Goal: Task Accomplishment & Management: Complete application form

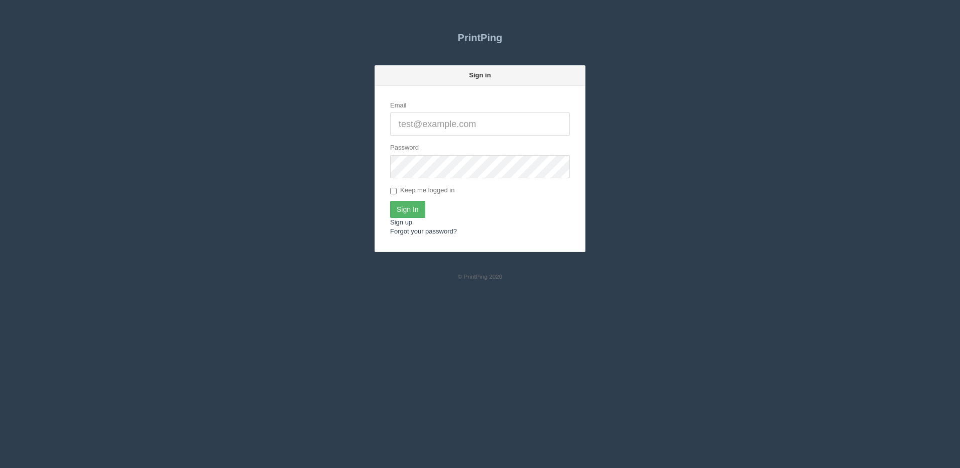
type input "[PERSON_NAME][EMAIL_ADDRESS][DOMAIN_NAME]"
drag, startPoint x: 414, startPoint y: 207, endPoint x: 407, endPoint y: 208, distance: 6.5
click at [414, 208] on input "Sign In" at bounding box center [407, 209] width 35 height 17
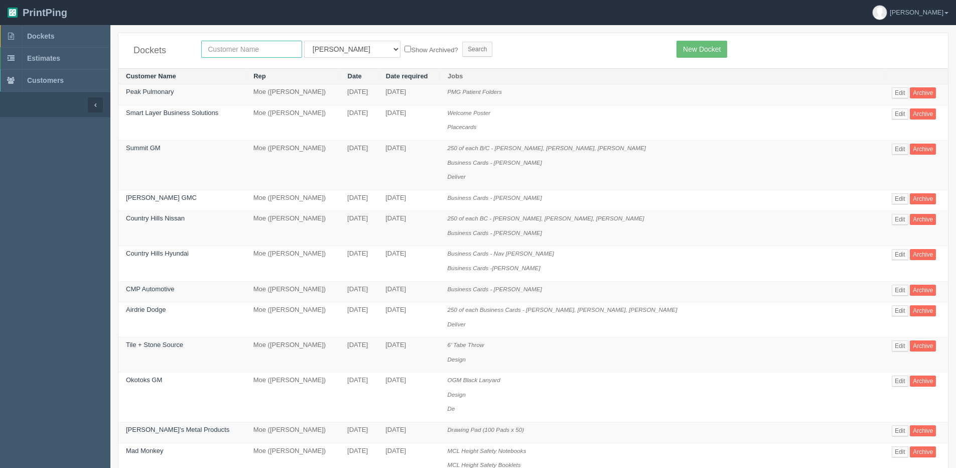
click at [251, 43] on input "text" at bounding box center [251, 49] width 101 height 17
type input "impact"
click at [462, 42] on input "Search" at bounding box center [477, 49] width 30 height 15
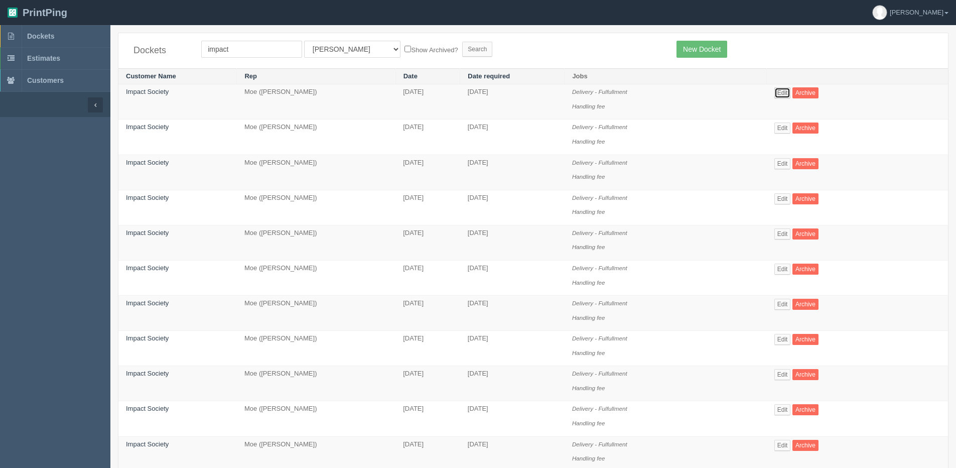
click at [784, 94] on link "Edit" at bounding box center [783, 92] width 17 height 11
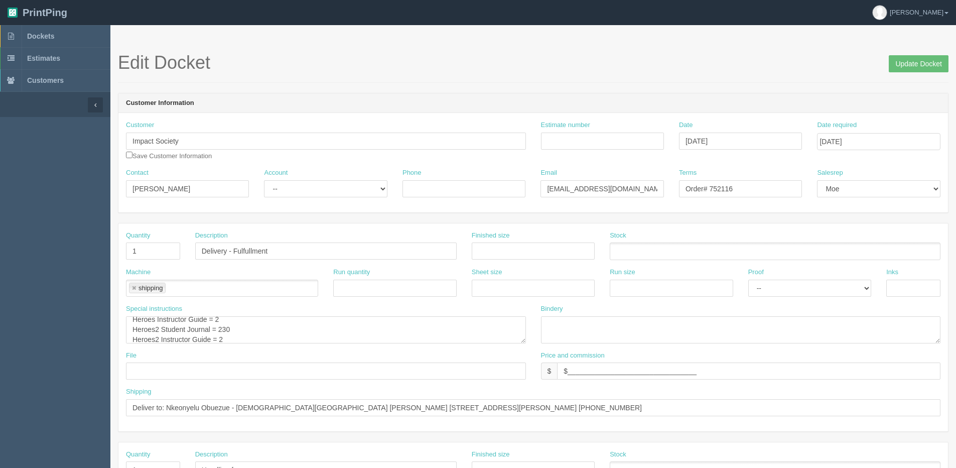
scroll to position [30, 0]
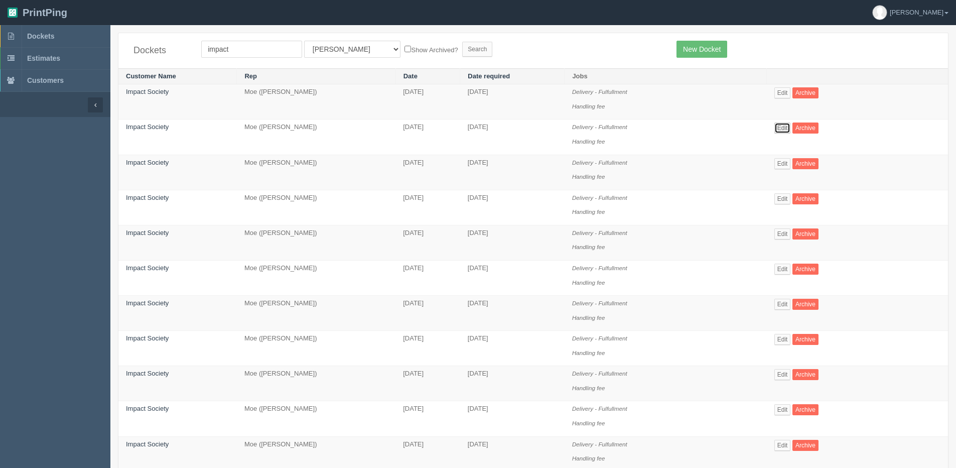
click at [785, 128] on link "Edit" at bounding box center [783, 127] width 17 height 11
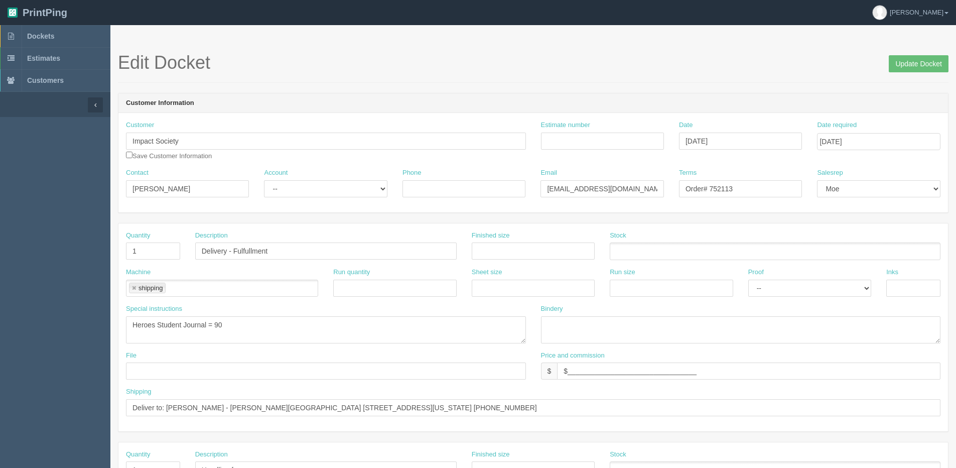
scroll to position [10, 0]
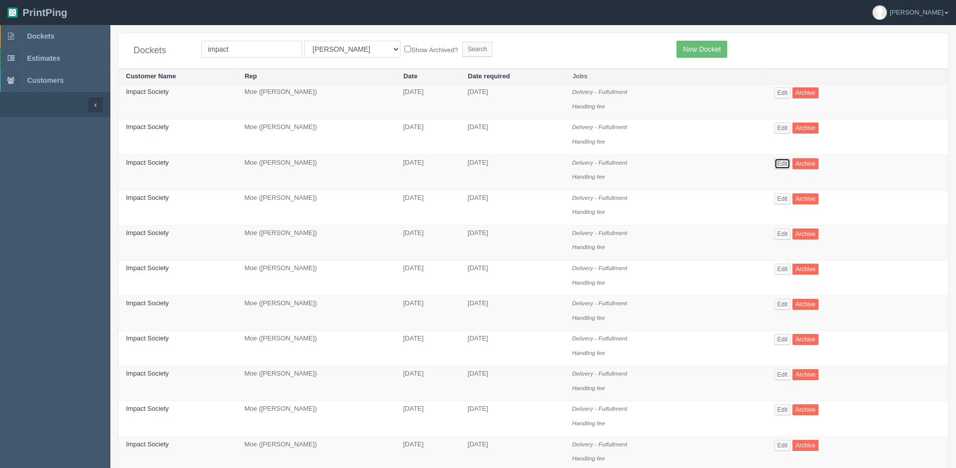
click at [784, 160] on link "Edit" at bounding box center [783, 163] width 17 height 11
click at [783, 202] on link "Edit" at bounding box center [783, 198] width 17 height 11
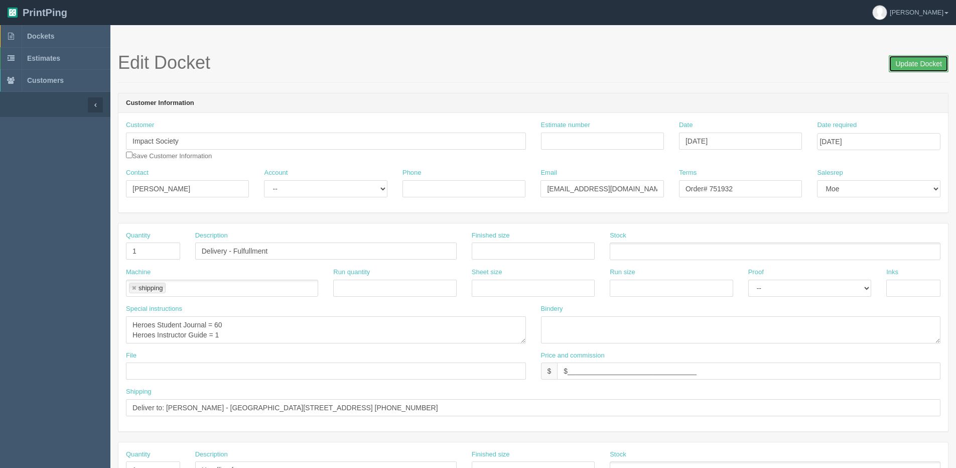
click at [924, 70] on input "Update Docket" at bounding box center [919, 63] width 60 height 17
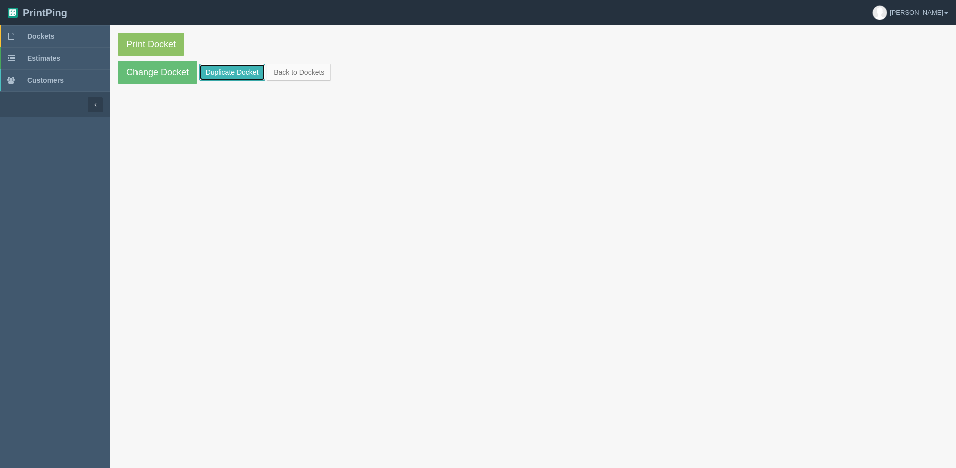
click at [240, 77] on link "Duplicate Docket" at bounding box center [232, 72] width 66 height 17
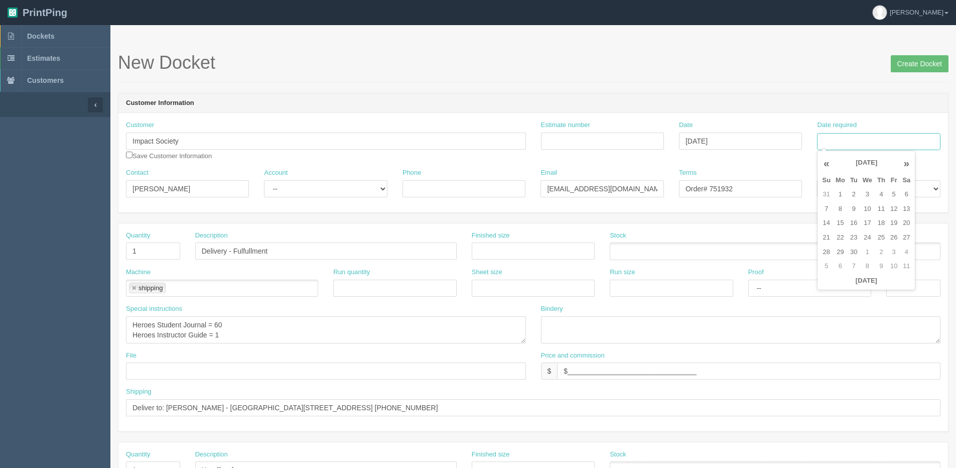
click at [896, 137] on input "Date required" at bounding box center [878, 141] width 123 height 17
click at [869, 285] on th "Today" at bounding box center [866, 281] width 93 height 15
click at [884, 197] on td "4" at bounding box center [881, 194] width 13 height 15
type input "September 4, 2025"
drag, startPoint x: 215, startPoint y: 335, endPoint x: 261, endPoint y: 325, distance: 46.9
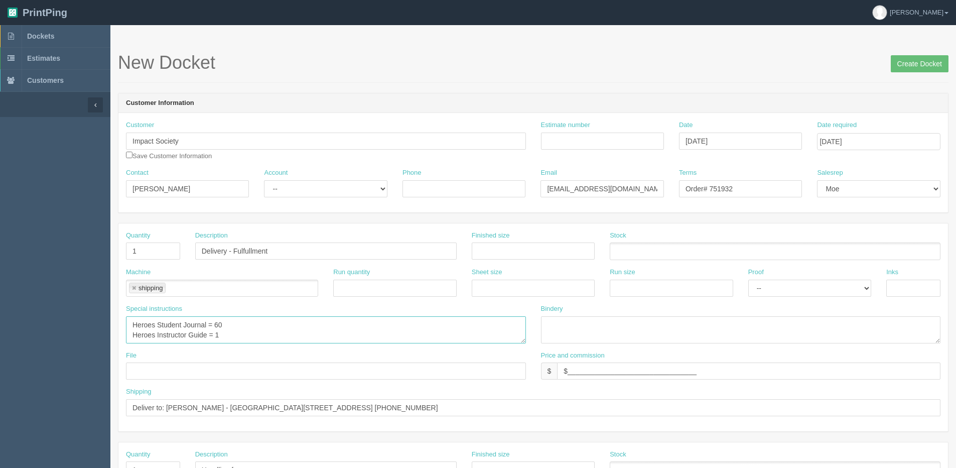
click at [281, 333] on textarea "Heroes Student Journal = 60 Heroes Instructor Guide = 1" at bounding box center [326, 329] width 400 height 27
type textarea "Heroes Student Journal = 60 Heroes Instructor Guide = 3"
drag, startPoint x: 169, startPoint y: 405, endPoint x: 609, endPoint y: 406, distance: 440.2
click at [609, 406] on input "Deliver to: [PERSON_NAME] - [GEOGRAPHIC_DATA][STREET_ADDRESS] [PHONE_NUMBER]" at bounding box center [533, 407] width 815 height 17
paste input "Kara Eggen St. Matthew Catholic School Contact 5735 - 58 Street, Rocky Mountain…"
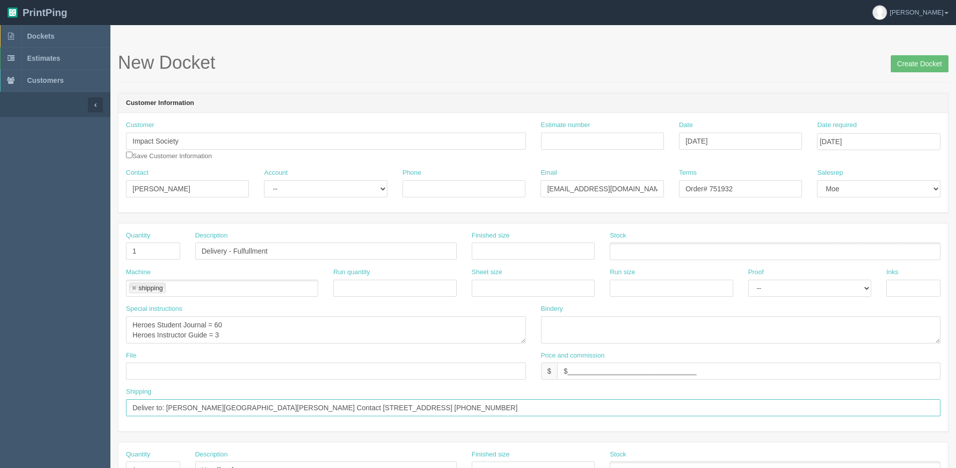
drag, startPoint x: 205, startPoint y: 407, endPoint x: 216, endPoint y: 401, distance: 13.3
click at [205, 407] on input "Deliver to: Kara Eggen St. Matthew Catholic School Contact 5735 - 58 Street, Ro…" at bounding box center [533, 407] width 815 height 17
type input "Deliver to: Kara Eggen - St. Matthew Catholic School Contact 5735 - 58 Street, …"
drag, startPoint x: 718, startPoint y: 190, endPoint x: 840, endPoint y: 155, distance: 126.9
click at [830, 160] on div "Customer Impact Society Save Customer Information Estimate number Date Septembe…" at bounding box center [533, 162] width 830 height 99
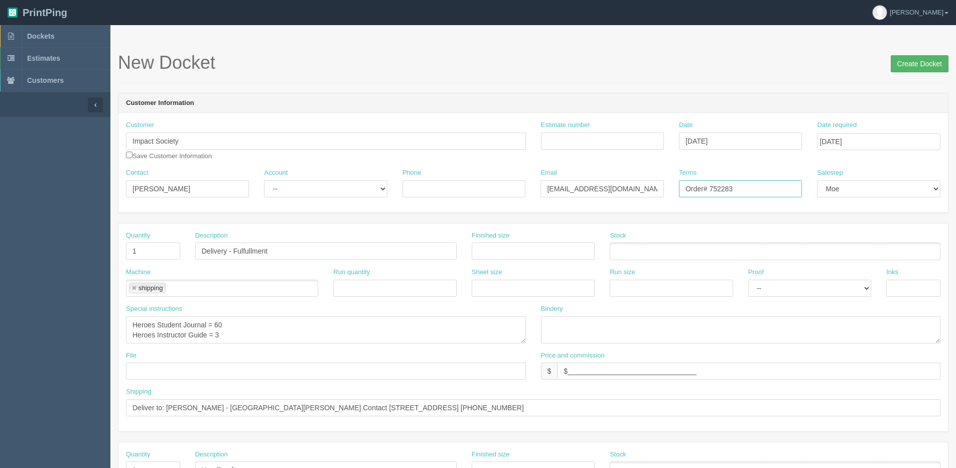
type input "Order# 752283"
click at [918, 58] on input "Create Docket" at bounding box center [920, 63] width 58 height 17
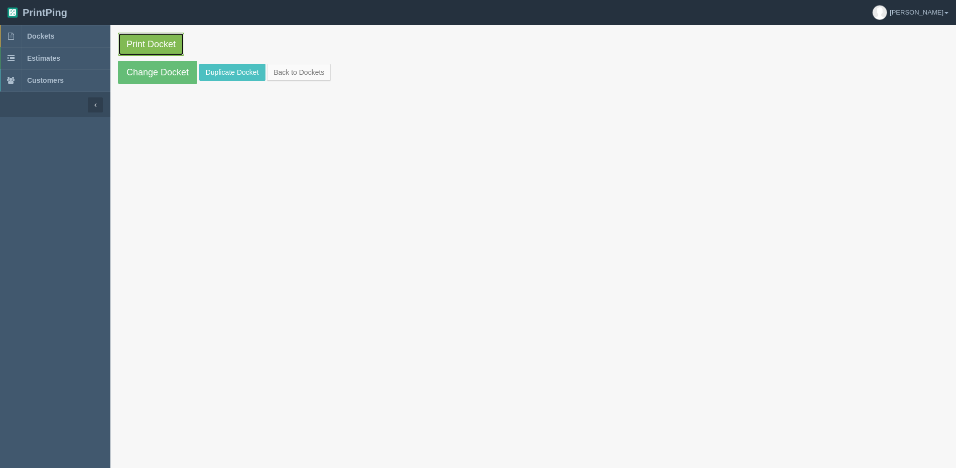
click at [153, 46] on link "Print Docket" at bounding box center [151, 44] width 66 height 23
drag, startPoint x: 320, startPoint y: 75, endPoint x: 308, endPoint y: 75, distance: 12.0
click at [320, 75] on link "Back to Dockets" at bounding box center [299, 72] width 64 height 17
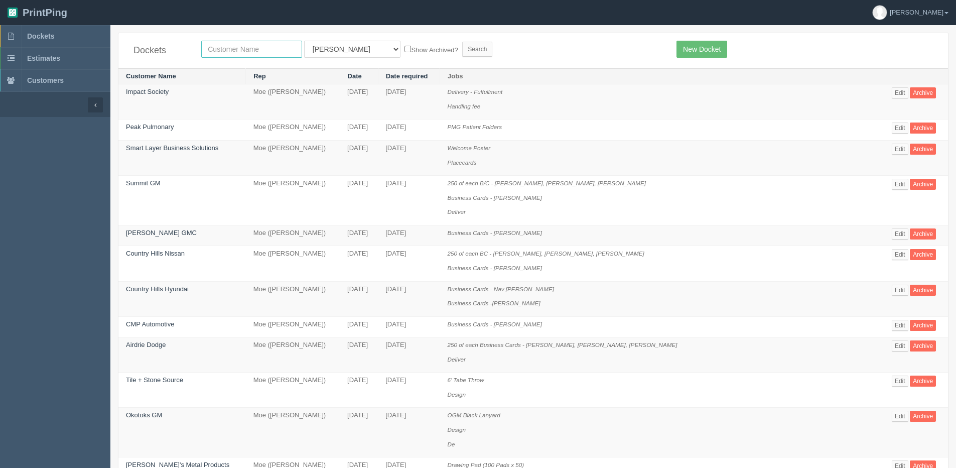
click at [226, 47] on input "text" at bounding box center [251, 49] width 101 height 17
type input "impact"
click at [462, 42] on input "Search" at bounding box center [477, 49] width 30 height 15
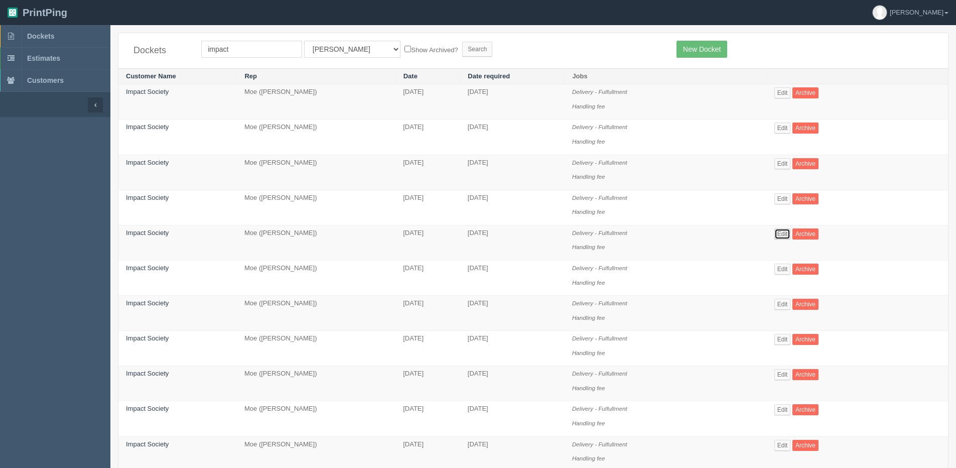
click at [790, 234] on link "Edit" at bounding box center [783, 233] width 17 height 11
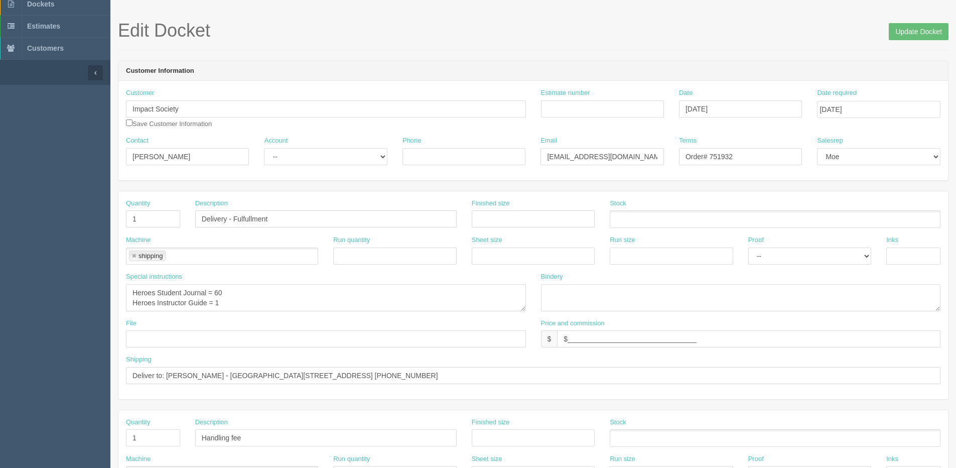
scroll to position [50, 0]
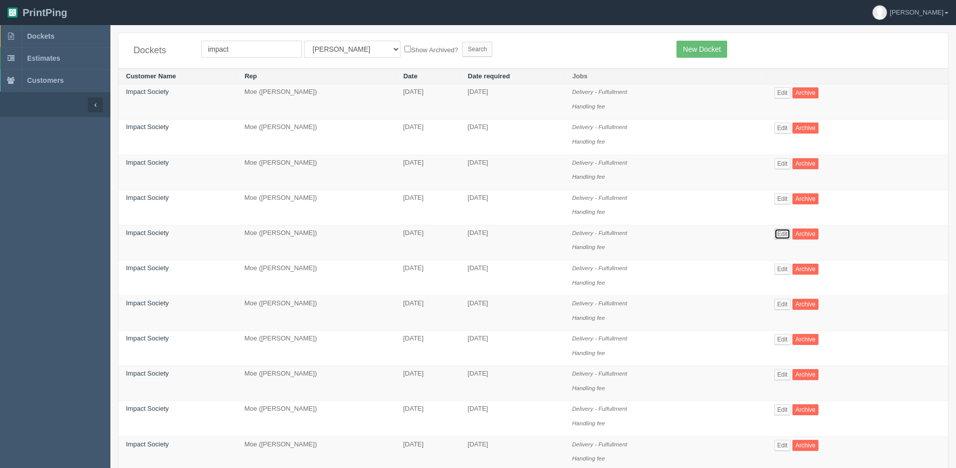
click at [788, 234] on link "Edit" at bounding box center [783, 233] width 17 height 11
click at [785, 271] on link "Edit" at bounding box center [783, 269] width 17 height 11
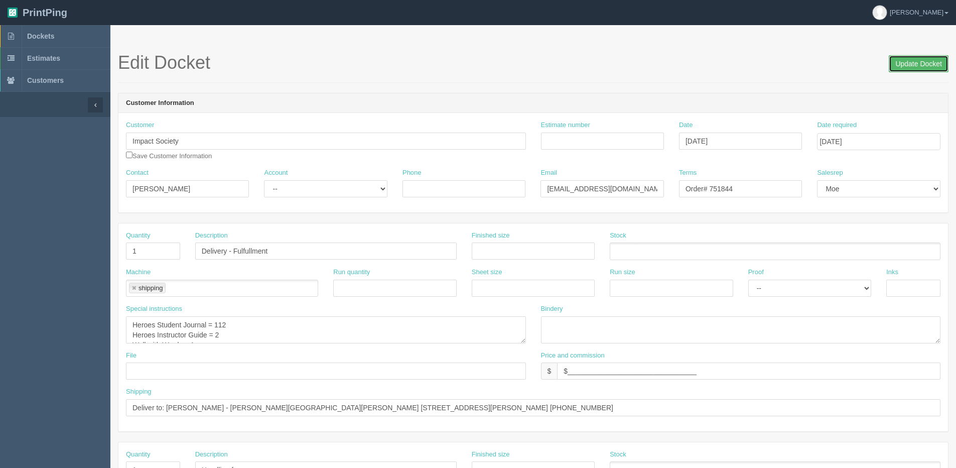
drag, startPoint x: 894, startPoint y: 65, endPoint x: 819, endPoint y: 65, distance: 75.3
click at [894, 65] on input "Update Docket" at bounding box center [919, 63] width 60 height 17
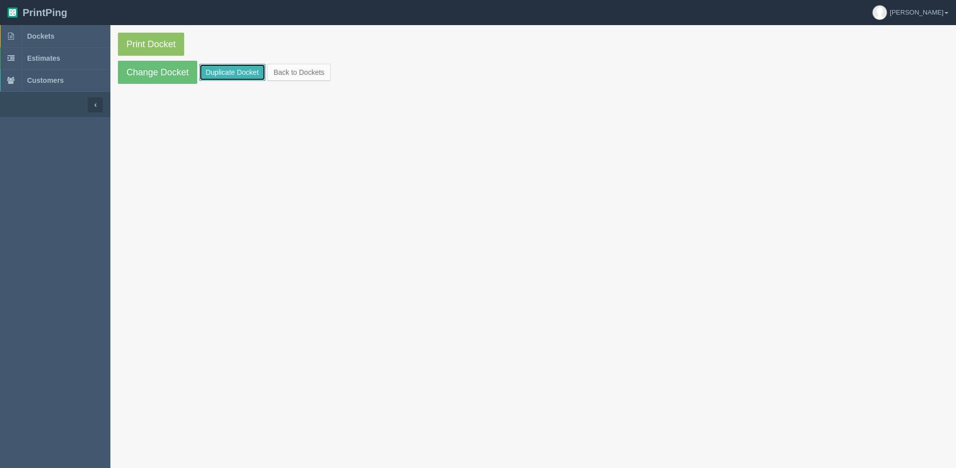
click at [223, 75] on link "Duplicate Docket" at bounding box center [232, 72] width 66 height 17
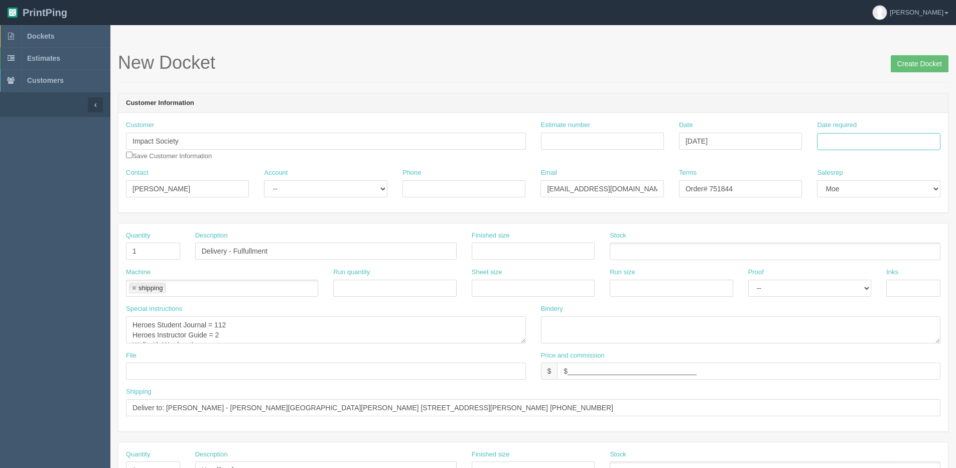
click at [878, 144] on input "Date required" at bounding box center [878, 141] width 123 height 17
click at [841, 286] on th "Today" at bounding box center [866, 281] width 93 height 15
click at [883, 194] on td "4" at bounding box center [881, 194] width 13 height 15
type input "September 4, 2025"
drag, startPoint x: 717, startPoint y: 189, endPoint x: 826, endPoint y: 181, distance: 109.3
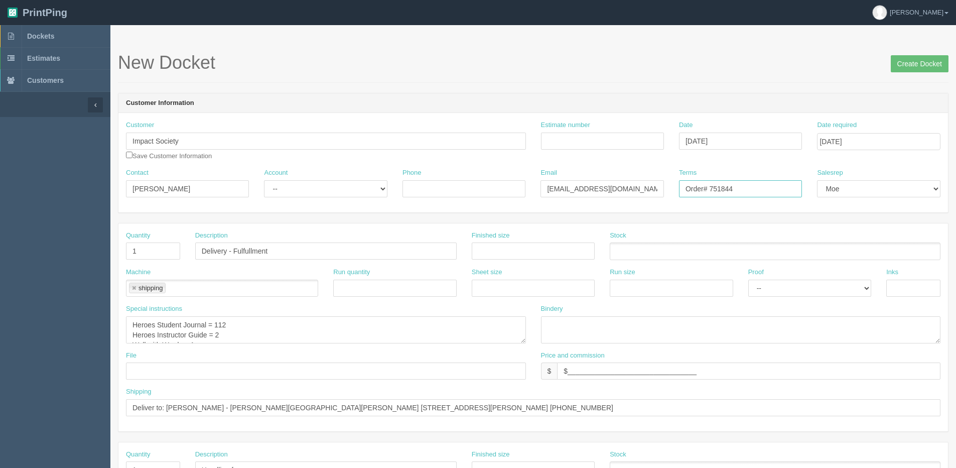
click at [820, 182] on div "Contact Lynn Hickman Account -- Existing Client Allrush Client Rep Client Phone…" at bounding box center [533, 186] width 830 height 37
type input "Order# 752624"
drag, startPoint x: 217, startPoint y: 323, endPoint x: 247, endPoint y: 314, distance: 31.6
click at [246, 314] on div "Special instructions Heroes Student Journal = 112 Heroes Instructor Guide = 2 W…" at bounding box center [326, 323] width 400 height 39
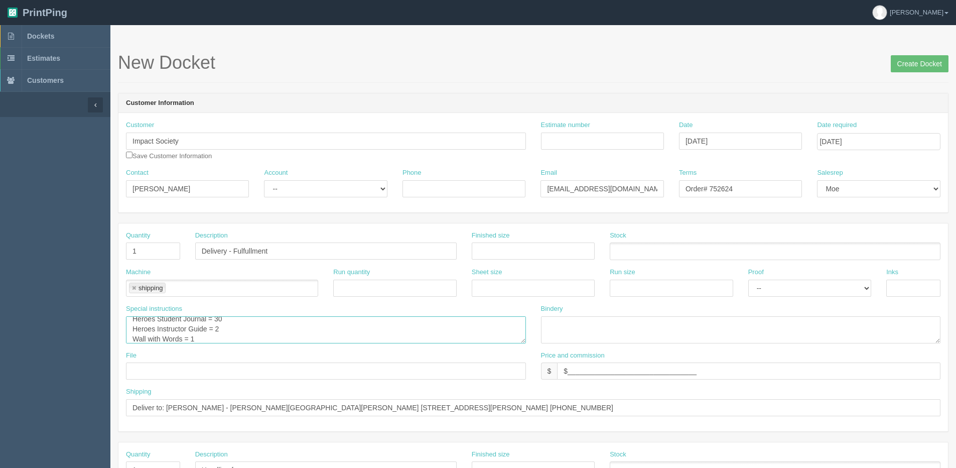
type textarea "Heroes Student Journal = 30 Heroes Instructor Guide = 2 Wall with Words = 1"
drag, startPoint x: 168, startPoint y: 409, endPoint x: 710, endPoint y: 410, distance: 542.1
click at [710, 410] on input "Deliver to: Siobhan Oudith - Christ the King School 3511 Rollyview Road, Leduc,…" at bounding box center [533, 407] width 815 height 17
paste input "Vanessa Lewis Swan Hills School 4707 Ravine Drive PO Box 908 Swan Hills, AB T0G…"
click at [214, 404] on input "Deliver to: Vanessa Lewis Swan Hills School 4707 Ravine Drive PO Box 908 Swan H…" at bounding box center [533, 407] width 815 height 17
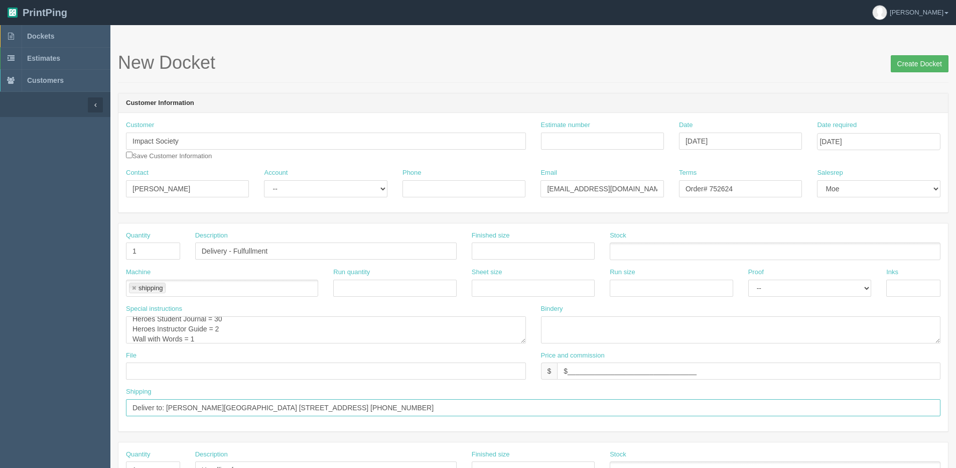
type input "Deliver to: Vanessa Lewis - Swan Hills School 4707 Ravine Drive PO Box 908 Swan…"
drag, startPoint x: 914, startPoint y: 59, endPoint x: 905, endPoint y: 59, distance: 9.0
click at [914, 59] on input "Create Docket" at bounding box center [920, 63] width 58 height 17
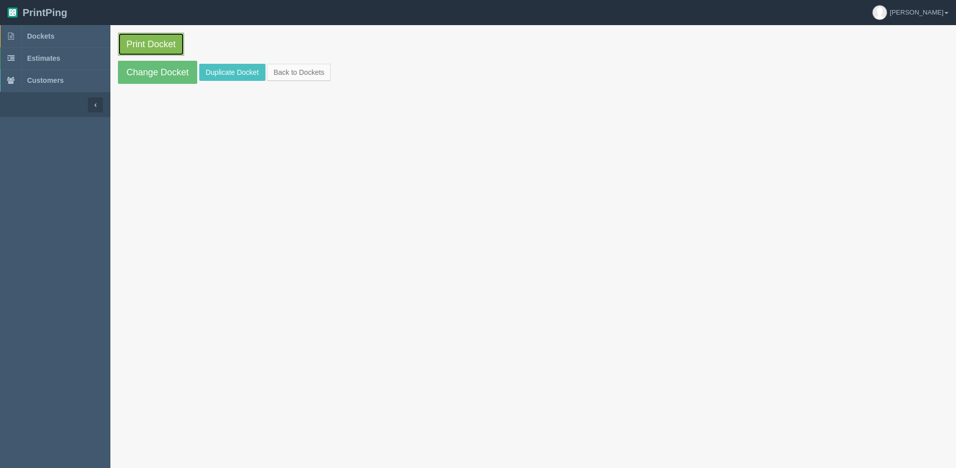
click at [146, 45] on link "Print Docket" at bounding box center [151, 44] width 66 height 23
drag, startPoint x: 292, startPoint y: 72, endPoint x: 275, endPoint y: 65, distance: 17.8
click at [292, 71] on link "Back to Dockets" at bounding box center [299, 72] width 64 height 17
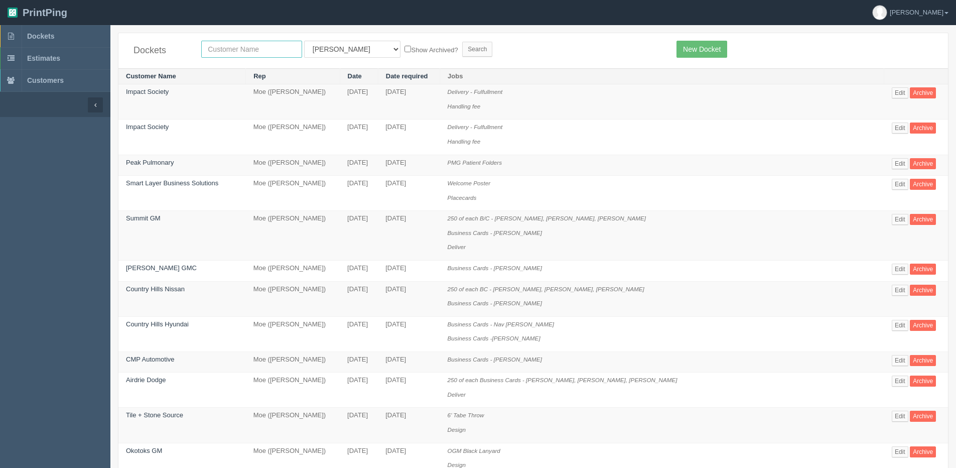
click at [243, 52] on input "text" at bounding box center [251, 49] width 101 height 17
type input "Wellness Innovate"
click at [405, 50] on label "Show Archived?" at bounding box center [431, 50] width 53 height 12
click at [405, 50] on input "Show Archived?" at bounding box center [408, 49] width 7 height 7
checkbox input "true"
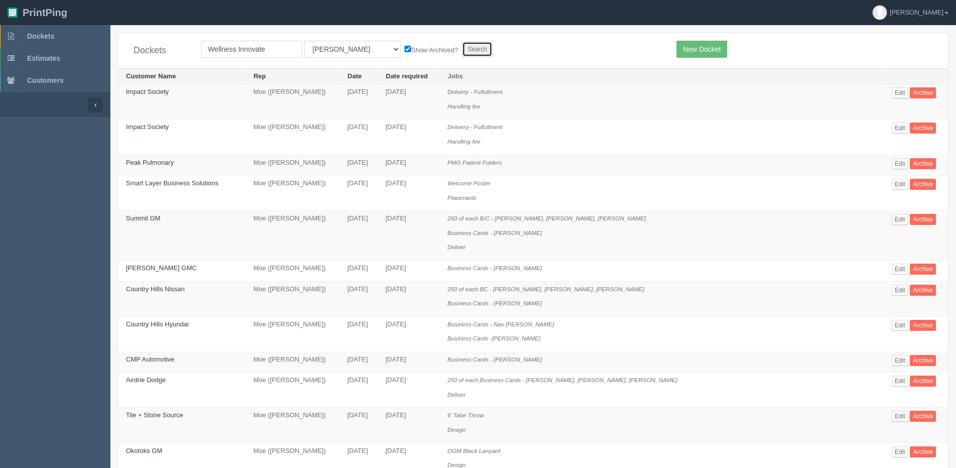
click at [462, 45] on input "Search" at bounding box center [477, 49] width 30 height 15
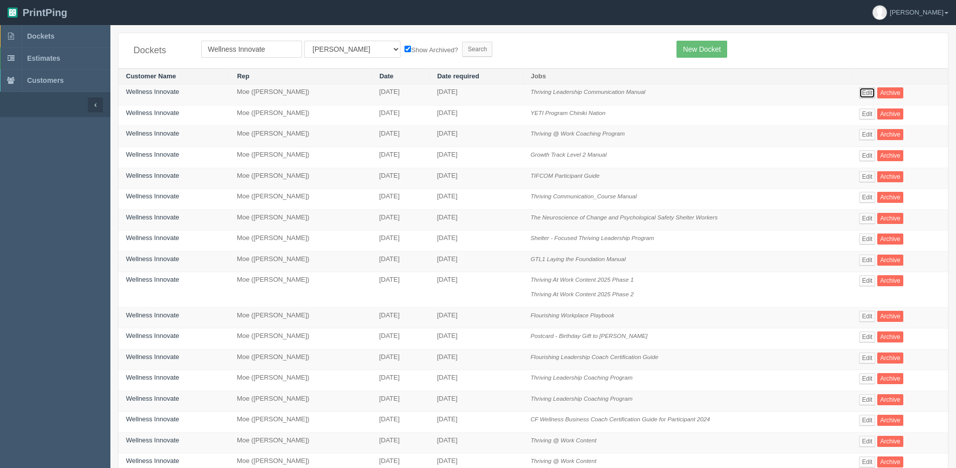
click at [868, 92] on link "Edit" at bounding box center [867, 92] width 17 height 11
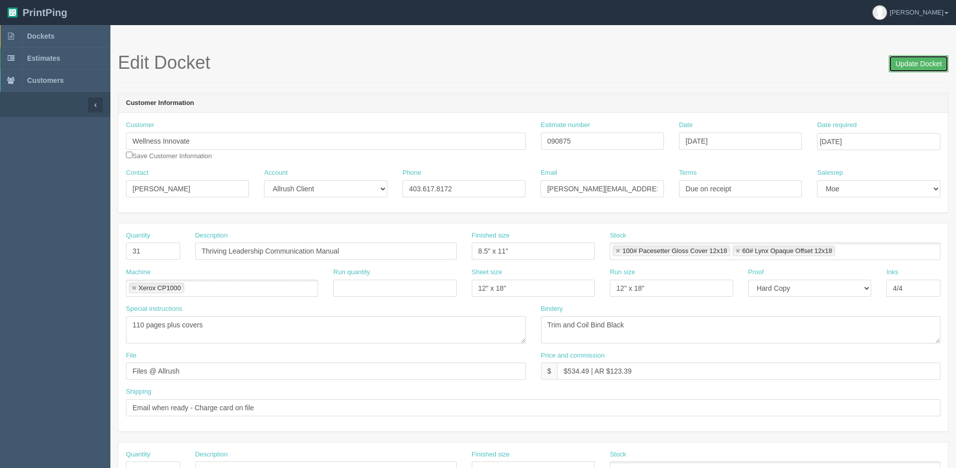
drag, startPoint x: 919, startPoint y: 65, endPoint x: 895, endPoint y: 64, distance: 23.6
click at [915, 65] on input "Update Docket" at bounding box center [919, 63] width 60 height 17
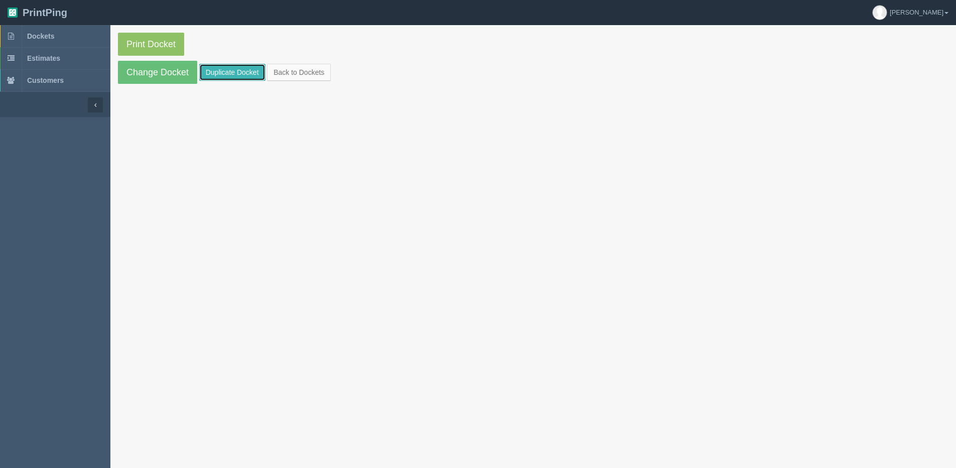
click at [217, 66] on link "Duplicate Docket" at bounding box center [232, 72] width 66 height 17
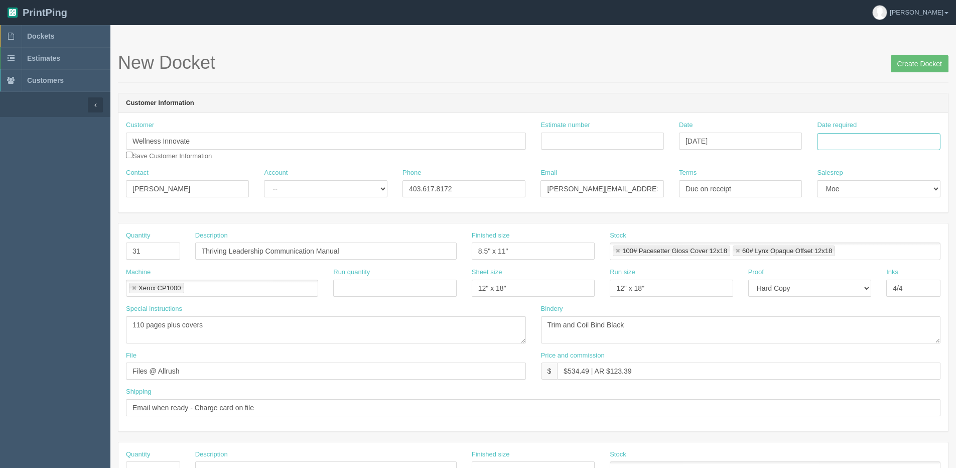
click at [857, 143] on input "Date required" at bounding box center [878, 141] width 123 height 17
click at [826, 287] on th "Today" at bounding box center [866, 281] width 93 height 15
drag, startPoint x: 880, startPoint y: 191, endPoint x: 445, endPoint y: 202, distance: 435.8
click at [877, 191] on td "4" at bounding box center [881, 194] width 13 height 15
type input "September 4, 2025"
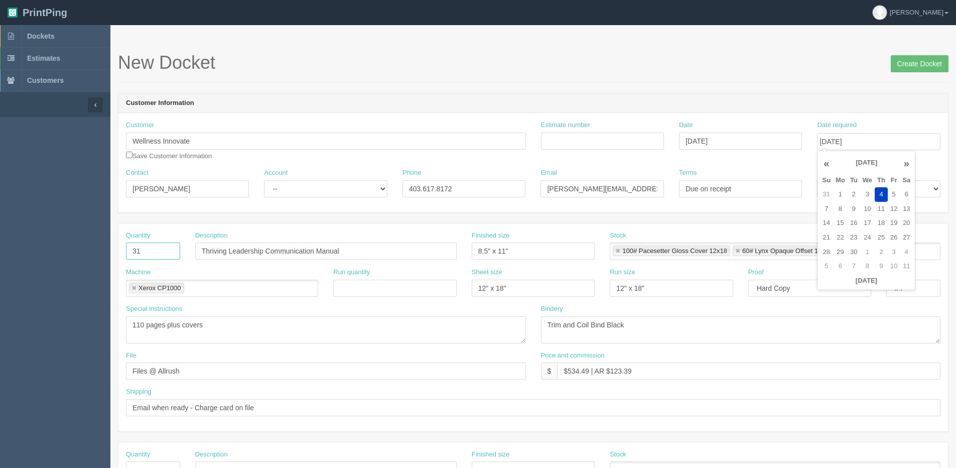
drag, startPoint x: 113, startPoint y: 256, endPoint x: 71, endPoint y: 260, distance: 42.3
click at [76, 261] on section "Dockets Estimates Customers" at bounding box center [478, 468] width 956 height 886
type input "15"
click at [225, 253] on input "Thriving Leadership Communication Manual" at bounding box center [326, 250] width 262 height 17
drag, startPoint x: 350, startPoint y: 252, endPoint x: -65, endPoint y: 262, distance: 415.2
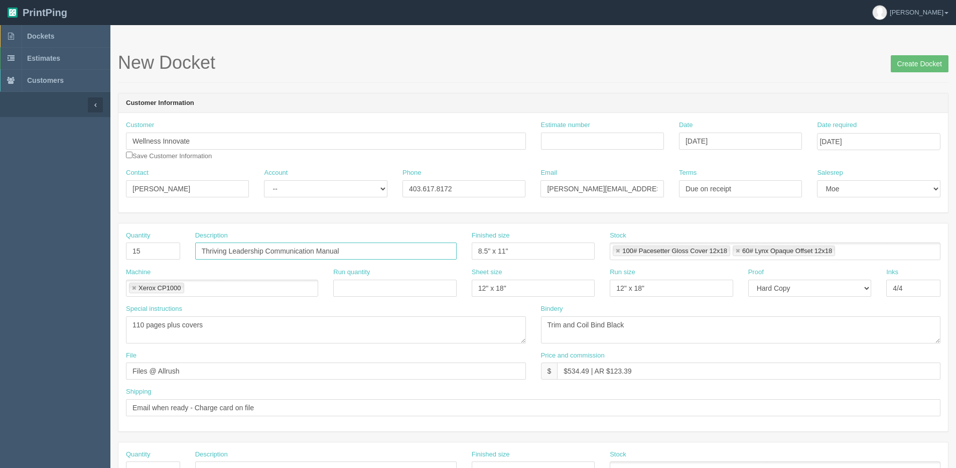
click at [0, 262] on html "PrintPing Dan Edit account ( dan@allrush.ca ) Logout Dockets Estimates Customers" at bounding box center [478, 456] width 956 height 912
type input "GTL3 Leading the Way Manual"
click at [589, 143] on input "Estimate number" at bounding box center [602, 141] width 123 height 17
type input "092276"
type input "September 2, 2025"
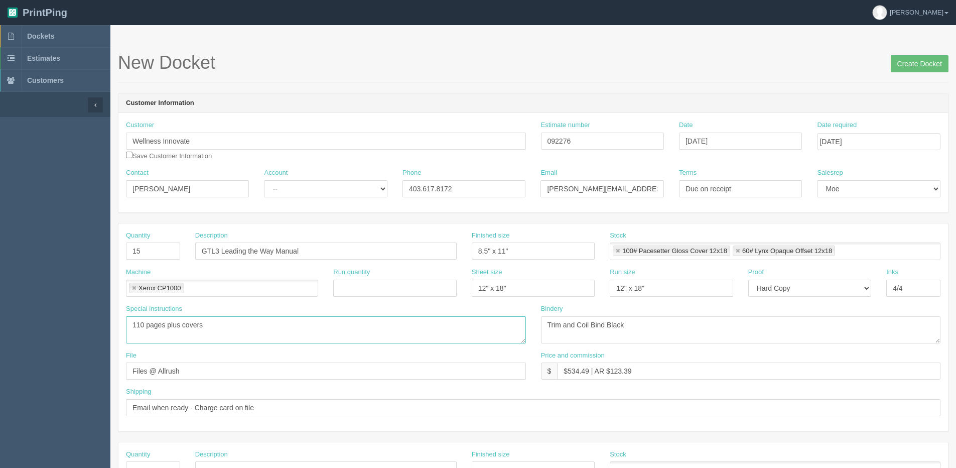
drag, startPoint x: 145, startPoint y: 320, endPoint x: -154, endPoint y: 320, distance: 298.7
click at [0, 320] on html "PrintPing Dan Edit account ( dan@allrush.ca ) Logout Dockets Estimates Customers" at bounding box center [478, 456] width 956 height 912
type textarea "70 pages plus covers"
drag, startPoint x: 567, startPoint y: 369, endPoint x: 589, endPoint y: 376, distance: 23.5
click at [589, 376] on input "$534.49 | AR $123.39" at bounding box center [748, 370] width 383 height 17
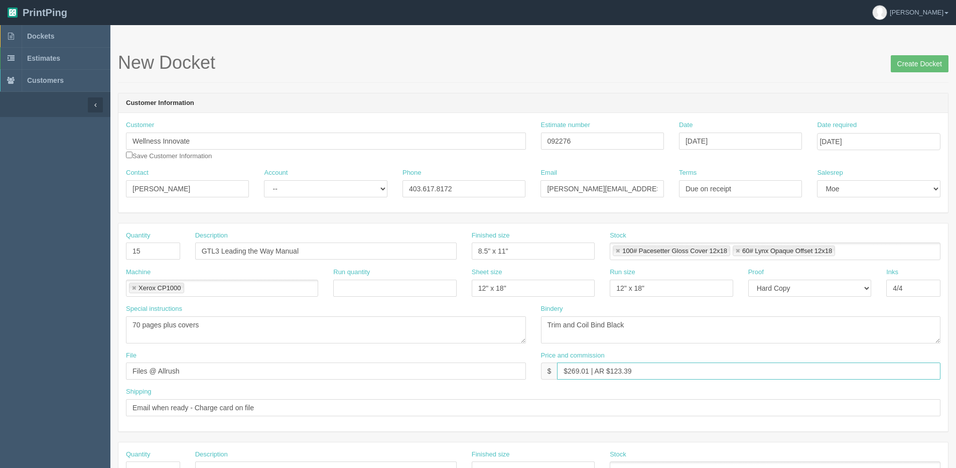
drag, startPoint x: 610, startPoint y: 370, endPoint x: 785, endPoint y: 331, distance: 178.6
click at [731, 343] on div "Quantity 15 Description GTL3 Leading the Way Manual Finished size 8.5" x 11" St…" at bounding box center [533, 327] width 830 height 208
type input "$269.01 | AR $62.08"
click at [912, 68] on input "Create Docket" at bounding box center [920, 63] width 58 height 17
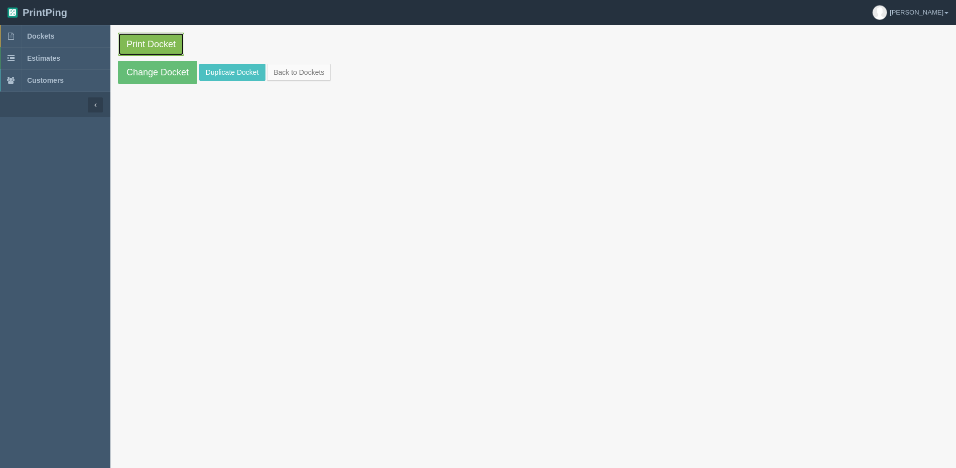
click at [157, 41] on link "Print Docket" at bounding box center [151, 44] width 66 height 23
drag, startPoint x: 277, startPoint y: 81, endPoint x: 235, endPoint y: 72, distance: 42.6
click at [277, 81] on section "Print Docket Change Docket Duplicate Docket Back to Dockets" at bounding box center [533, 58] width 846 height 66
click at [295, 72] on link "Back to Dockets" at bounding box center [299, 72] width 64 height 17
